Goal: Task Accomplishment & Management: Manage account settings

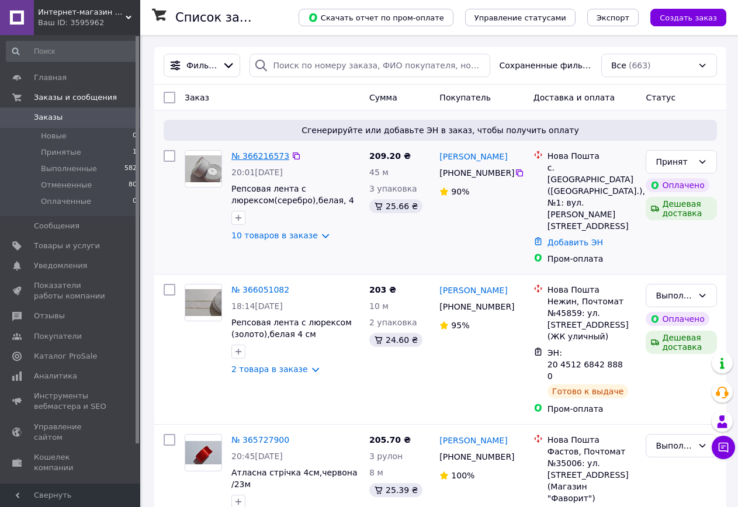
click at [277, 153] on link "№ 366216573" at bounding box center [260, 155] width 58 height 9
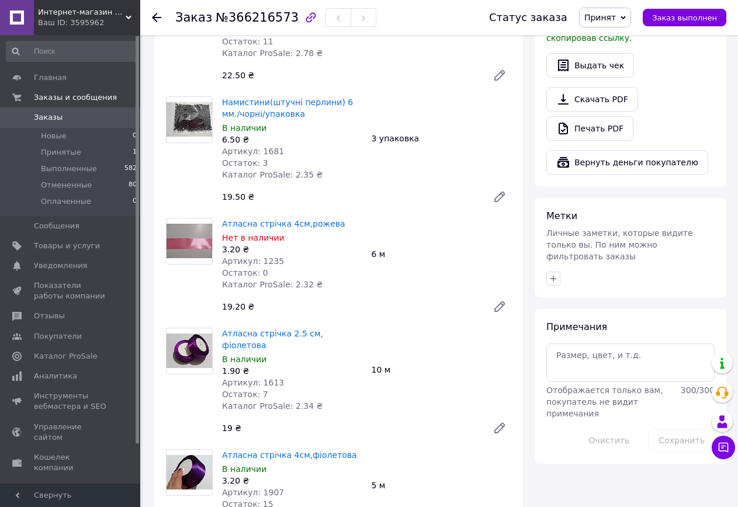
scroll to position [759, 0]
click at [587, 117] on link "Печать PDF" at bounding box center [589, 129] width 87 height 25
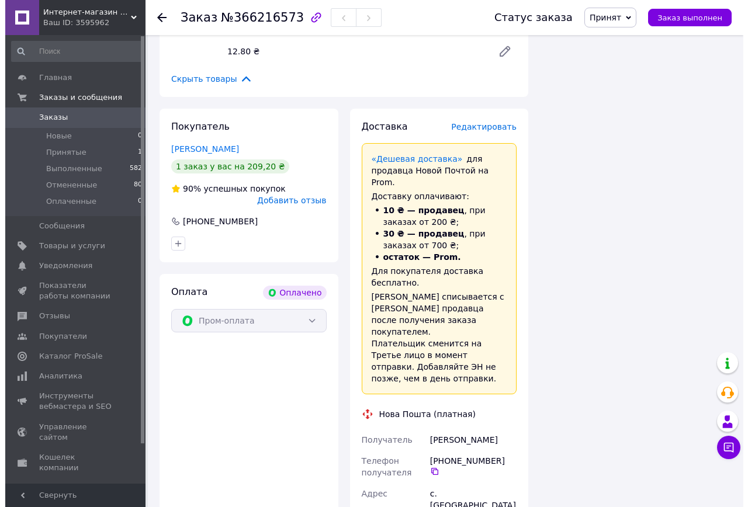
scroll to position [1577, 0]
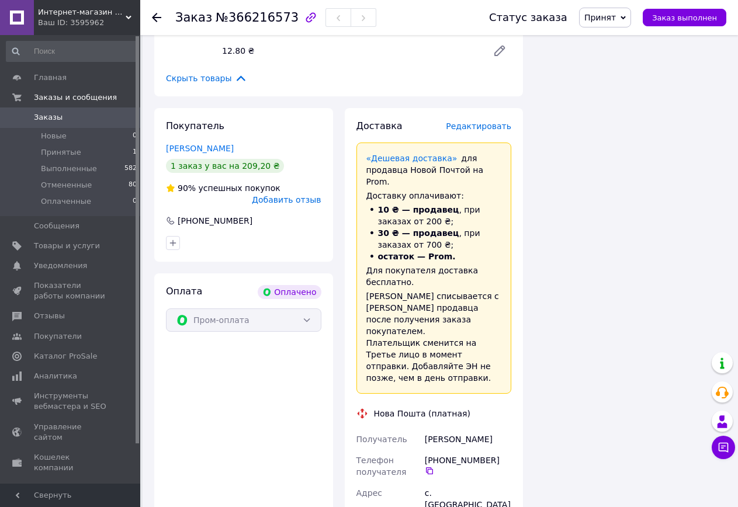
click at [483, 121] on span "Редактировать" at bounding box center [478, 125] width 65 height 9
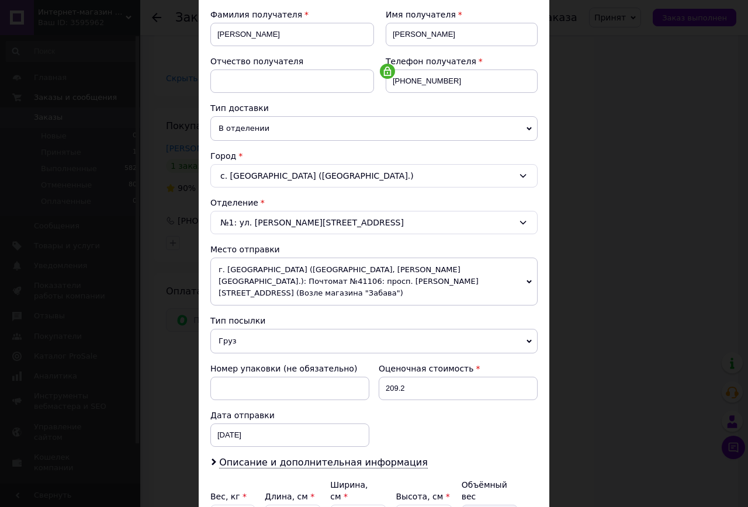
scroll to position [175, 0]
click at [528, 278] on icon at bounding box center [528, 280] width 5 height 5
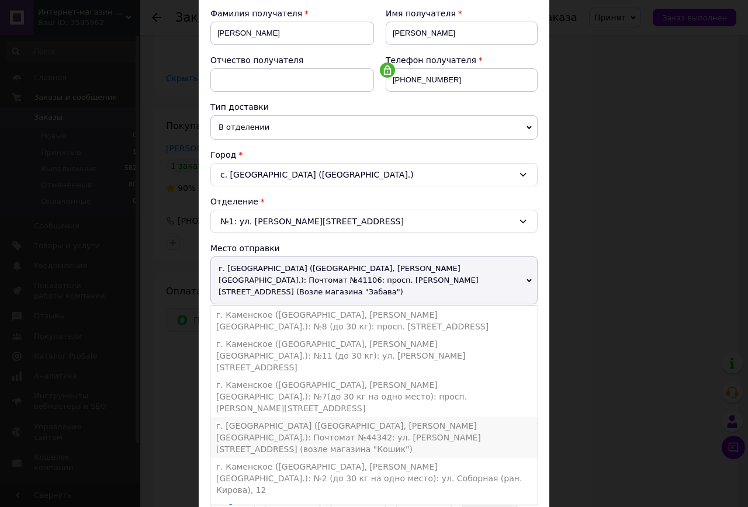
click at [362, 417] on li "г. [GEOGRAPHIC_DATA] ([GEOGRAPHIC_DATA], [PERSON_NAME][GEOGRAPHIC_DATA].): Почт…" at bounding box center [373, 437] width 327 height 41
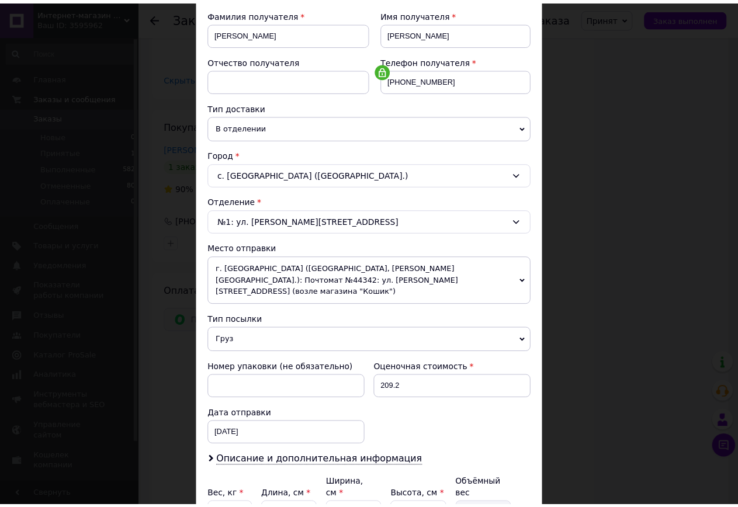
scroll to position [280, 0]
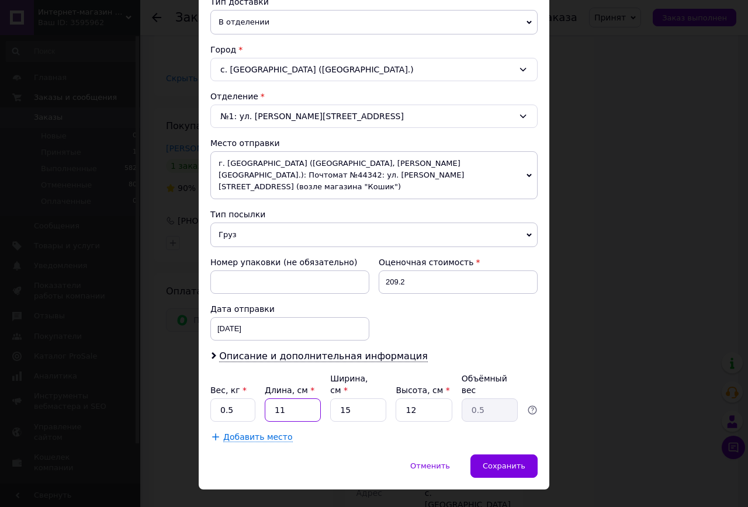
click at [277, 398] on input "11" at bounding box center [293, 409] width 56 height 23
type input "1"
type input "0.1"
type input "21"
type input "0.95"
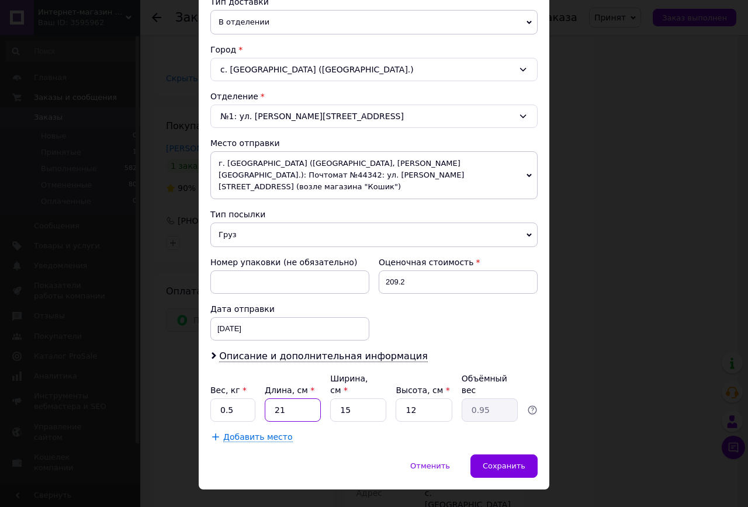
type input "211"
type input "9.49"
type input "21"
type input "0.95"
type input "21"
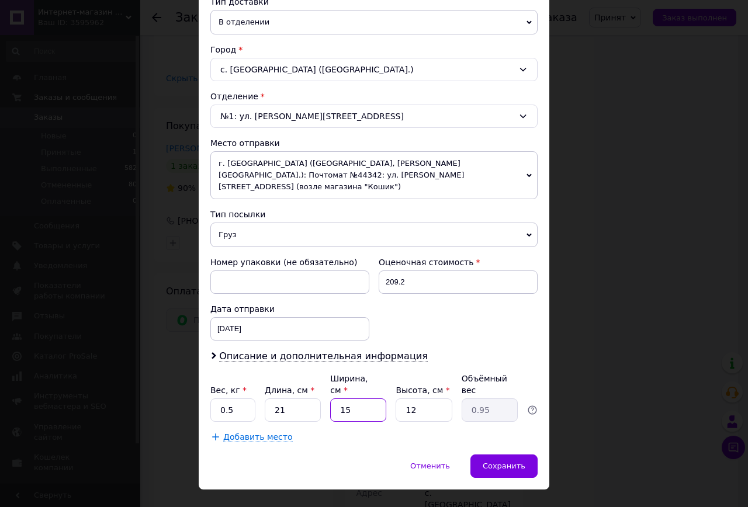
click at [349, 398] on input "15" at bounding box center [358, 409] width 56 height 23
type input "1"
type input "0.1"
type input "17"
type input "1.07"
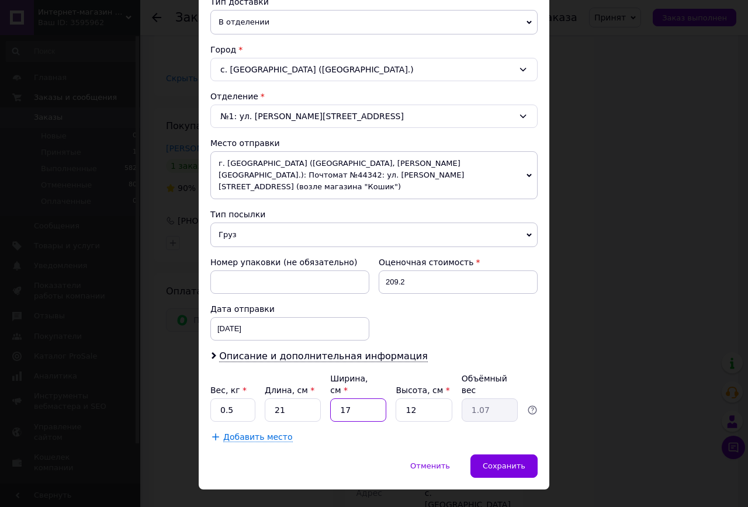
type input "17"
click at [419, 398] on input "12" at bounding box center [423, 409] width 56 height 23
type input "1"
type input "0.1"
type input "6"
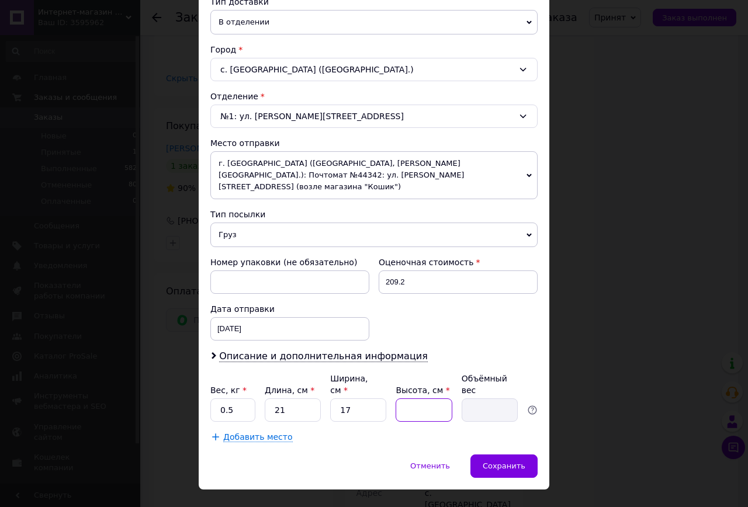
type input "0.54"
type input "6"
click at [512, 454] on div "Сохранить" at bounding box center [503, 465] width 67 height 23
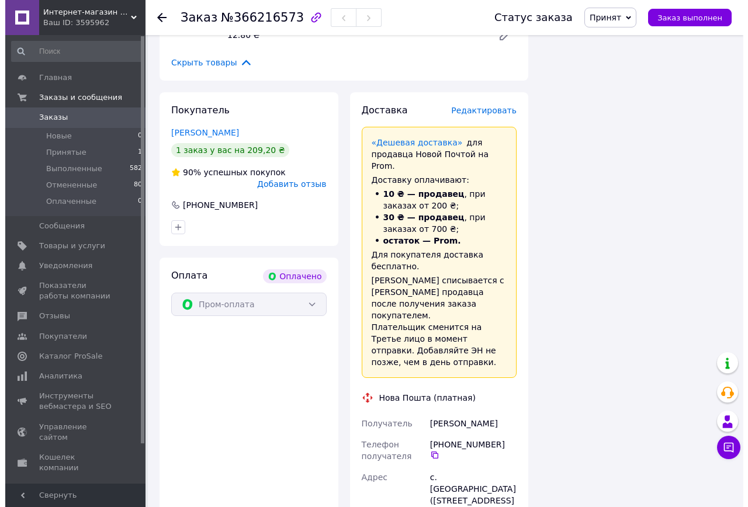
scroll to position [1519, 0]
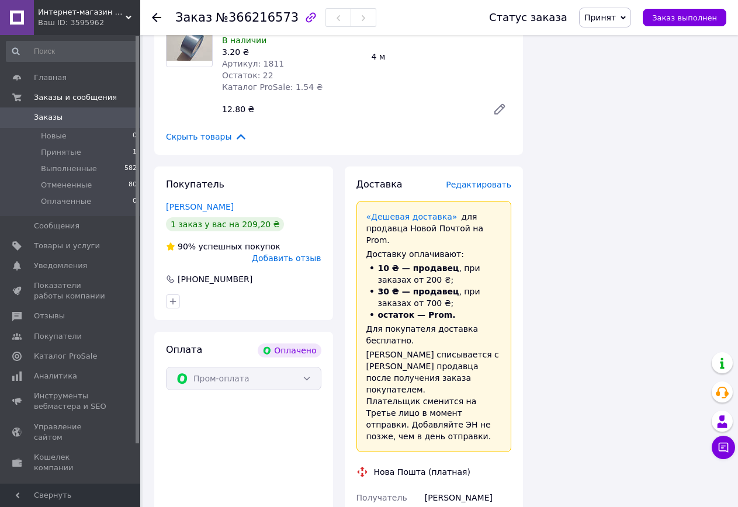
click at [484, 180] on span "Редактировать" at bounding box center [478, 184] width 65 height 9
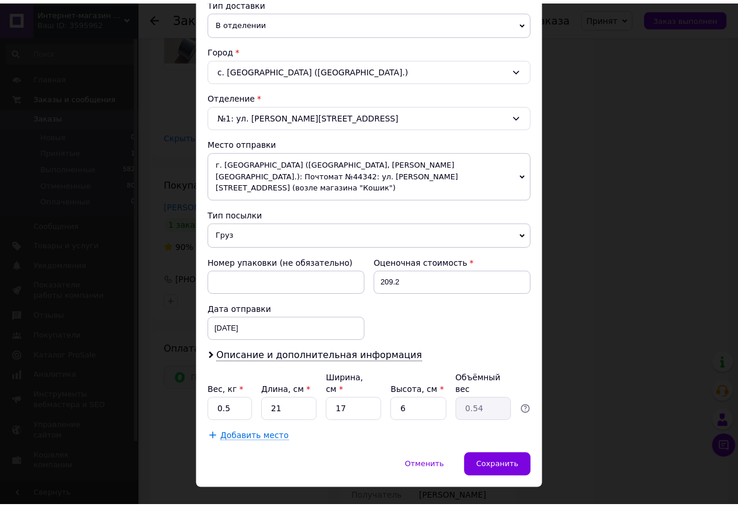
scroll to position [280, 0]
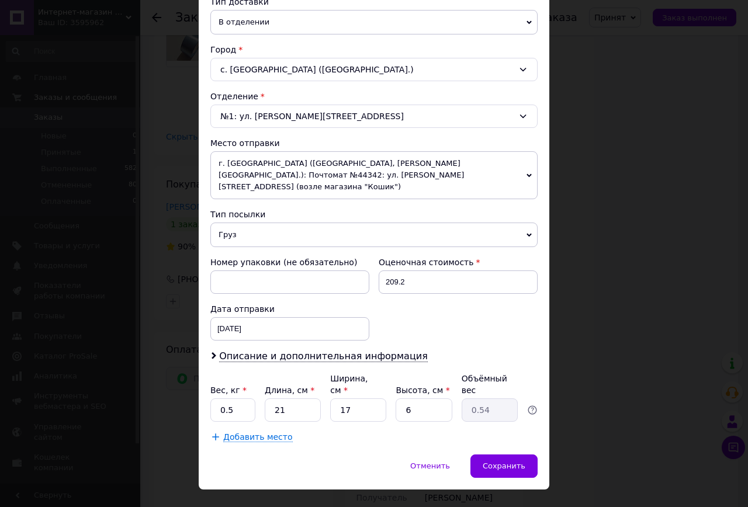
click at [591, 343] on div "× Редактирование доставки Способ доставки Нова Пошта (платная) Плательщик Получ…" at bounding box center [374, 253] width 748 height 507
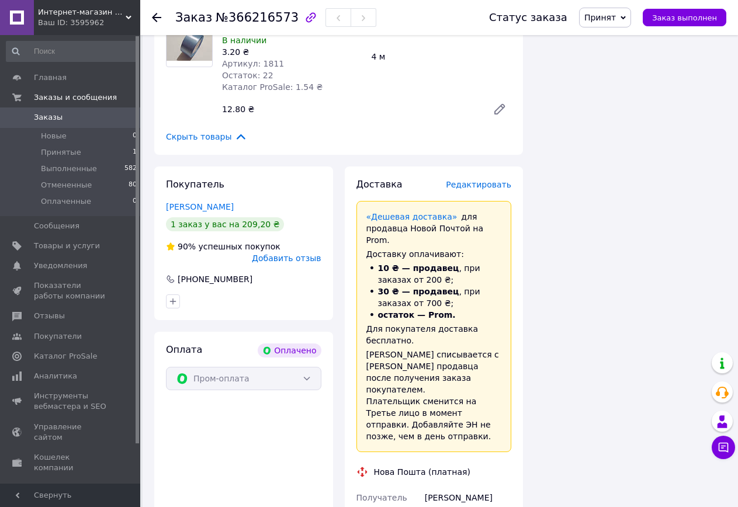
click at [476, 180] on span "Редактировать" at bounding box center [478, 184] width 65 height 9
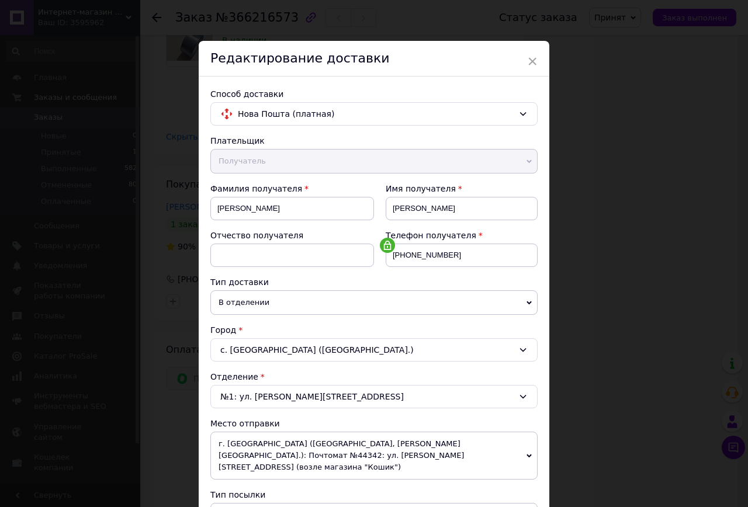
click at [652, 351] on div "× Редактирование доставки Способ доставки Нова Пошта (платная) Плательщик Получ…" at bounding box center [374, 253] width 748 height 507
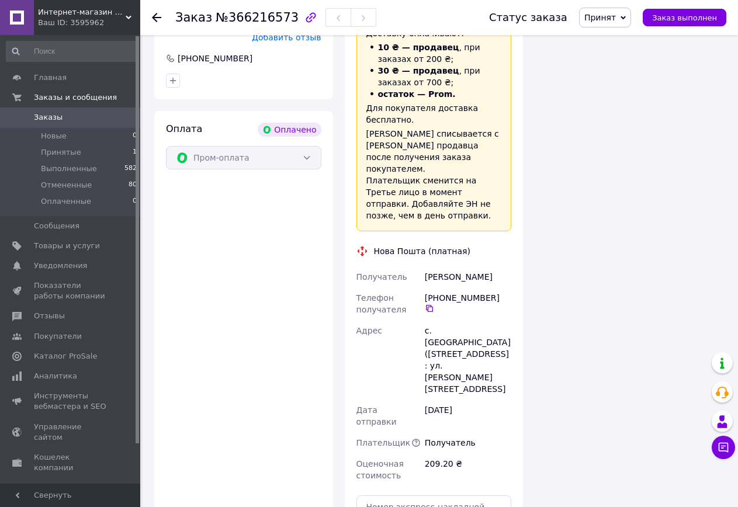
scroll to position [1811, 0]
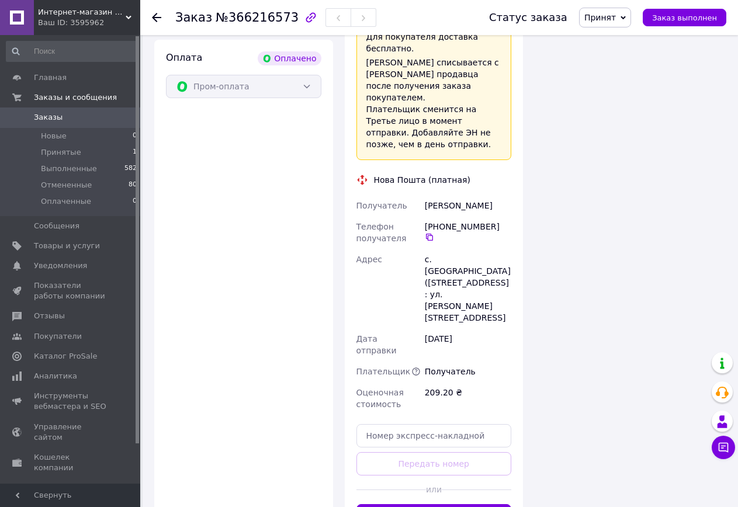
click at [460, 504] on button "Сгенерировать ЭН" at bounding box center [433, 515] width 155 height 23
